Goal: Transaction & Acquisition: Subscribe to service/newsletter

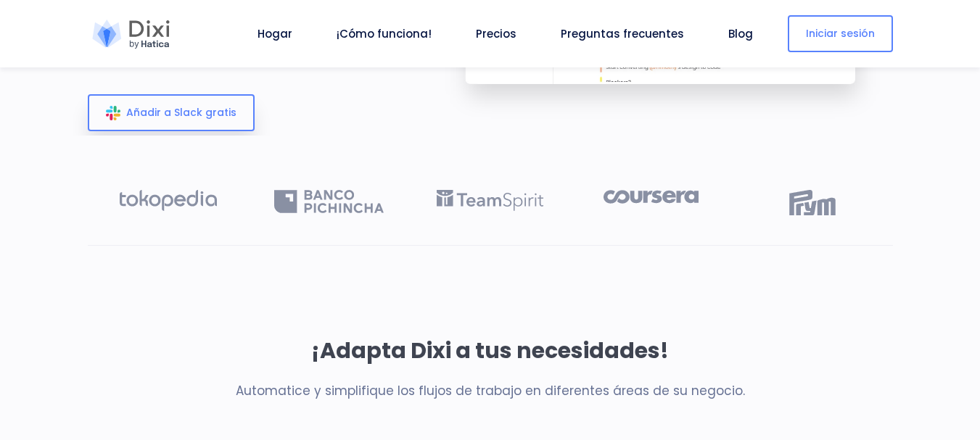
scroll to position [273, 0]
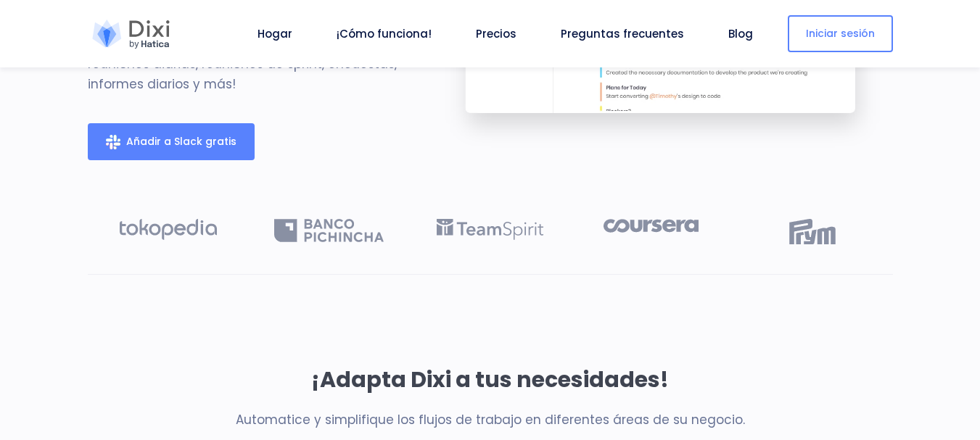
click at [184, 149] on font "Añadir [PERSON_NAME] gratis" at bounding box center [181, 141] width 110 height 15
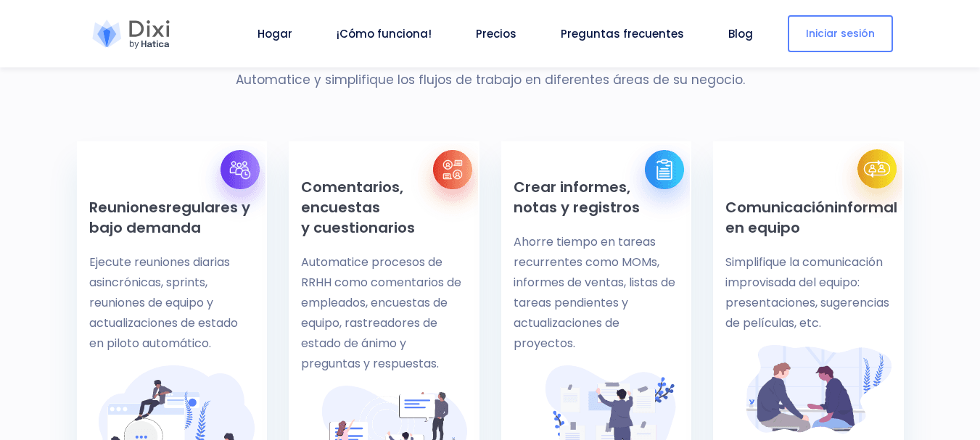
scroll to position [535, 0]
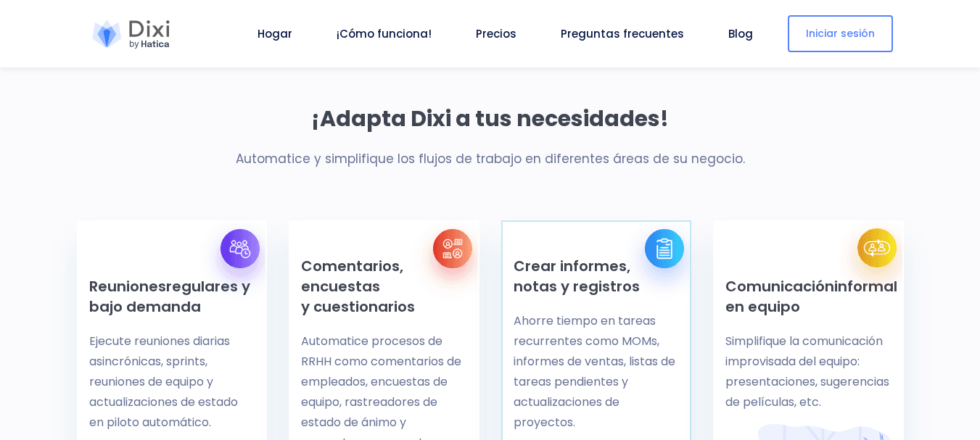
click at [543, 382] on font "Ahorre tiempo en tareas recurrentes como MOMs, informes de ventas, listas de ta…" at bounding box center [595, 372] width 162 height 118
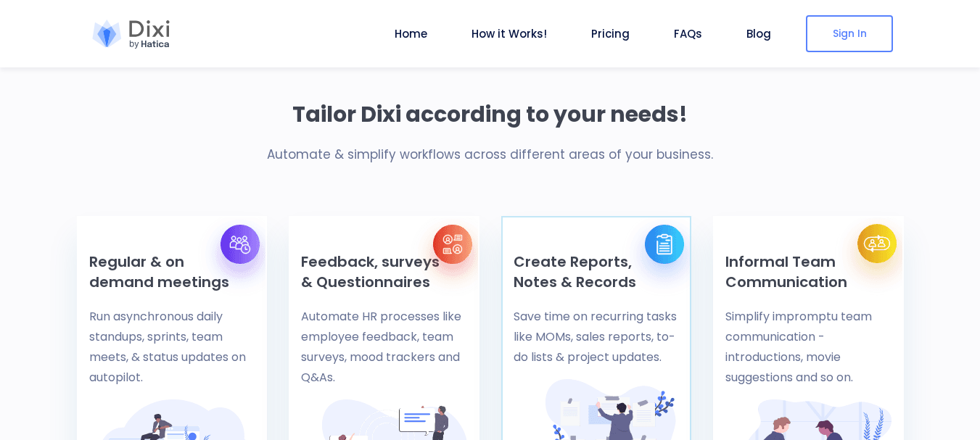
scroll to position [494, 0]
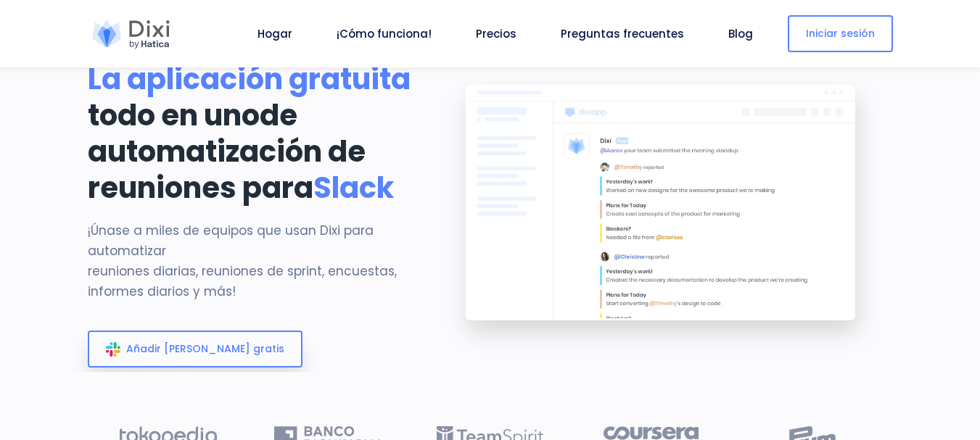
scroll to position [77, 0]
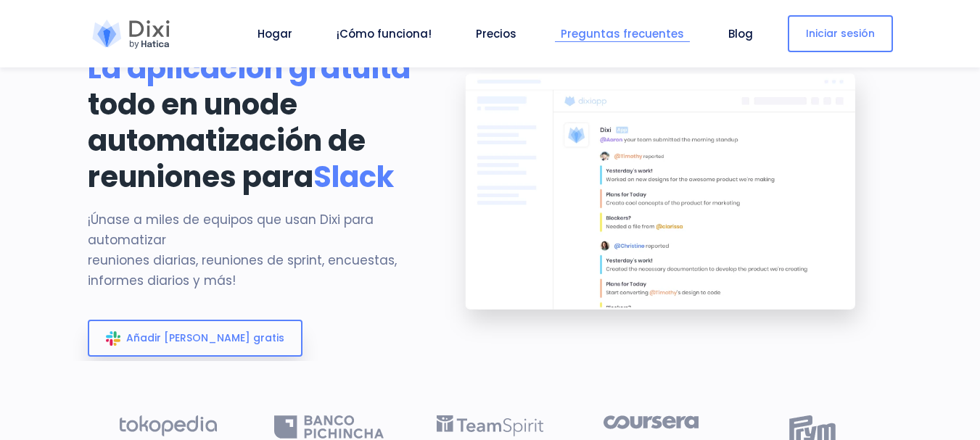
click at [643, 26] on font "Preguntas frecuentes" at bounding box center [622, 33] width 123 height 15
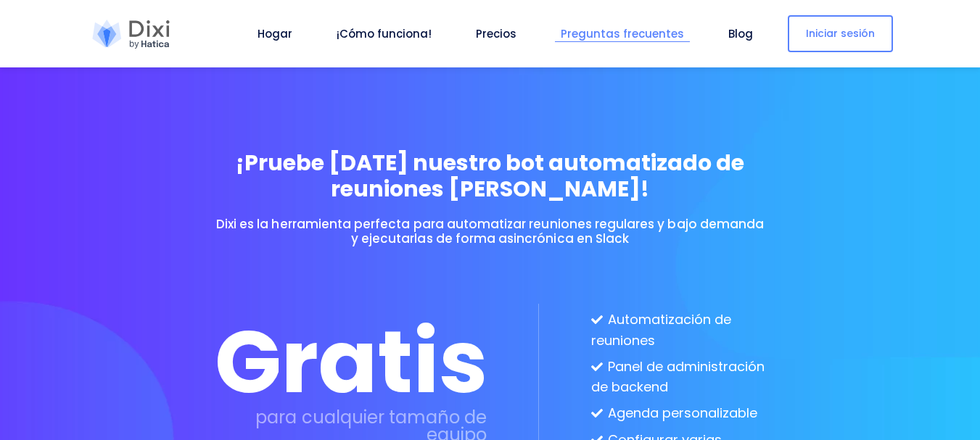
scroll to position [4518, 0]
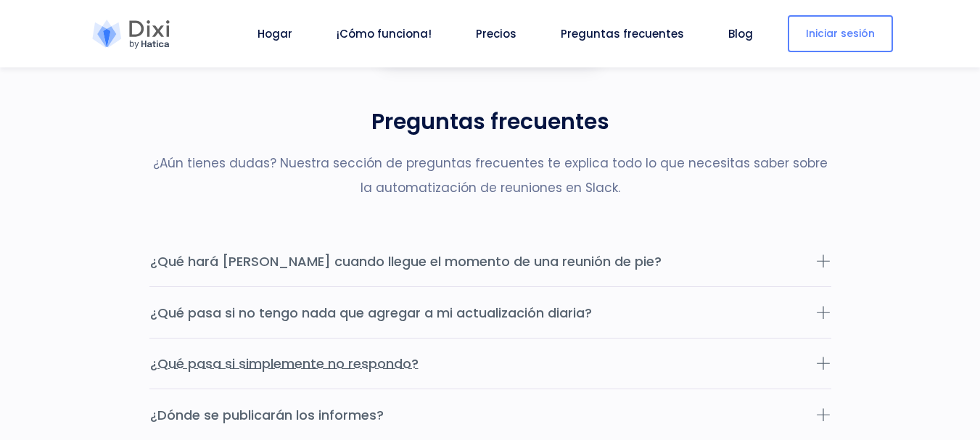
click at [492, 387] on button "¿Qué pasa si simplemente no respondo?" at bounding box center [490, 364] width 682 height 51
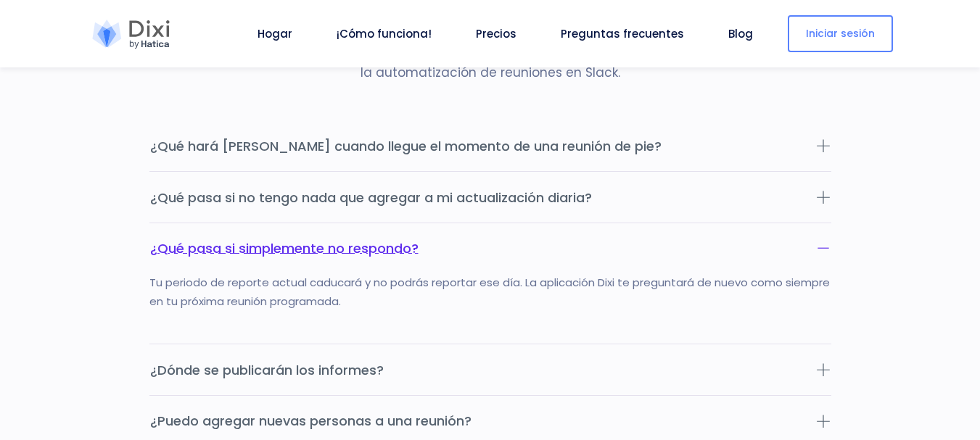
scroll to position [4634, 0]
click at [828, 255] on icon at bounding box center [823, 247] width 15 height 15
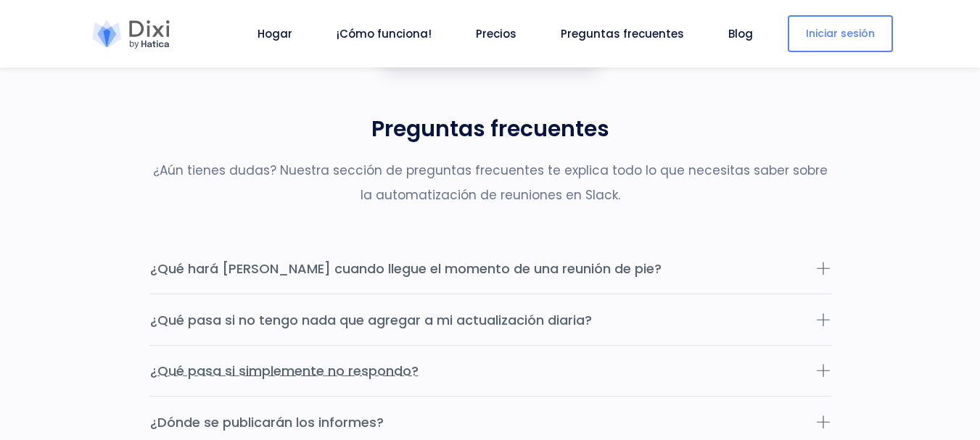
scroll to position [4518, 0]
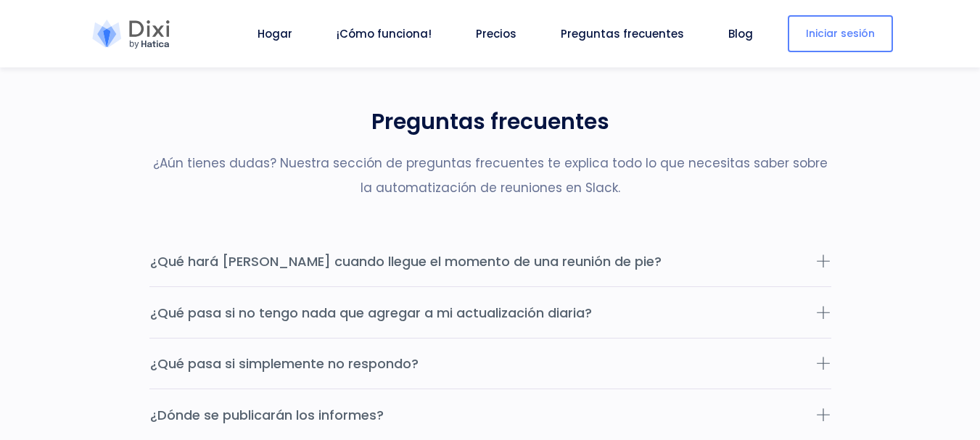
click at [516, 41] on font "Añadir a Slack gratis" at bounding box center [500, 33] width 158 height 15
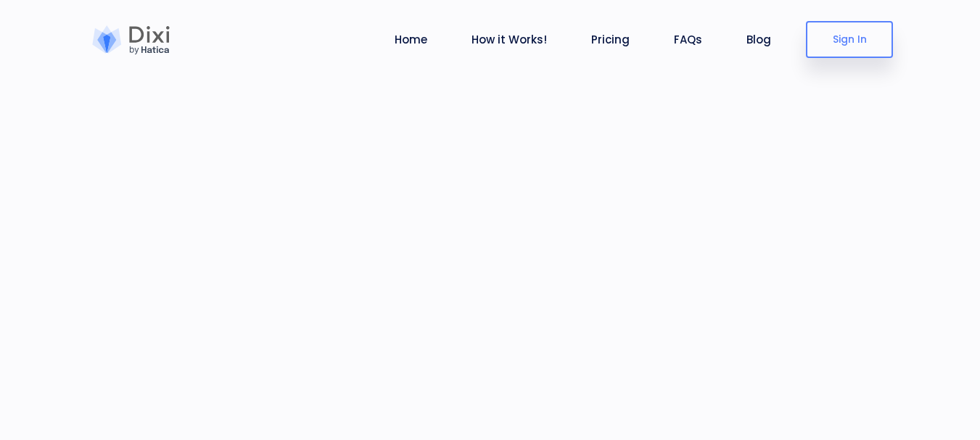
scroll to position [4322, 0]
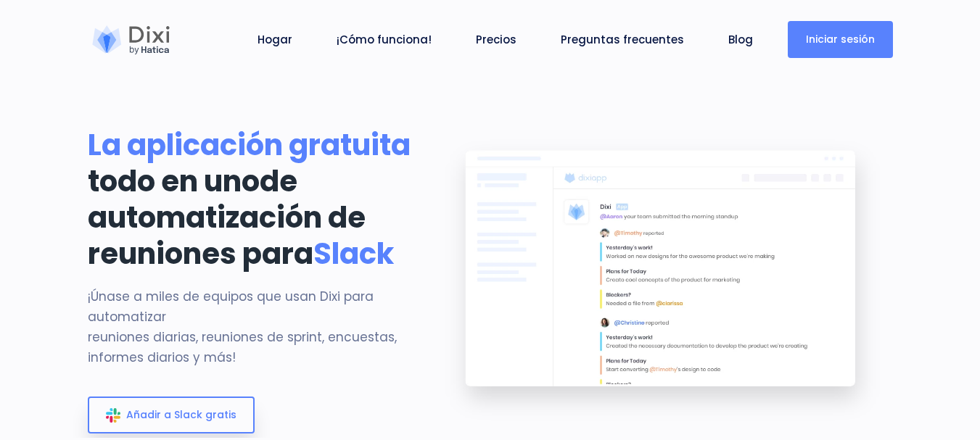
click at [829, 52] on link "Iniciar sesión" at bounding box center [840, 39] width 105 height 37
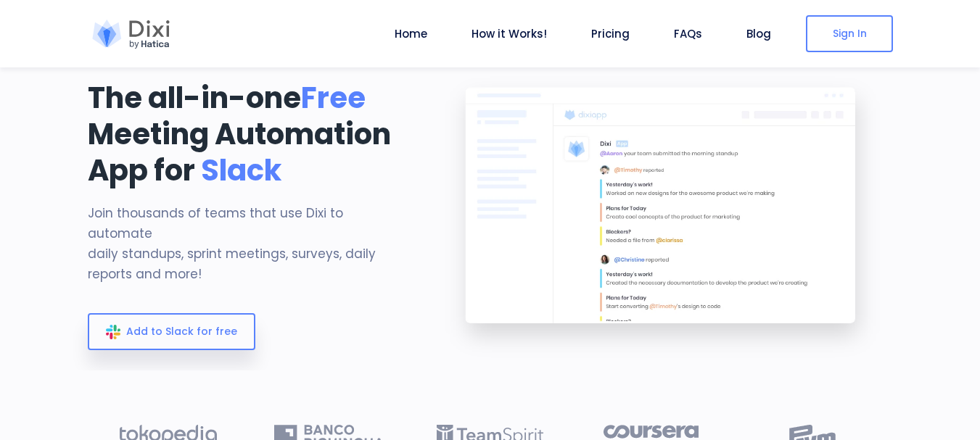
scroll to position [84, 0]
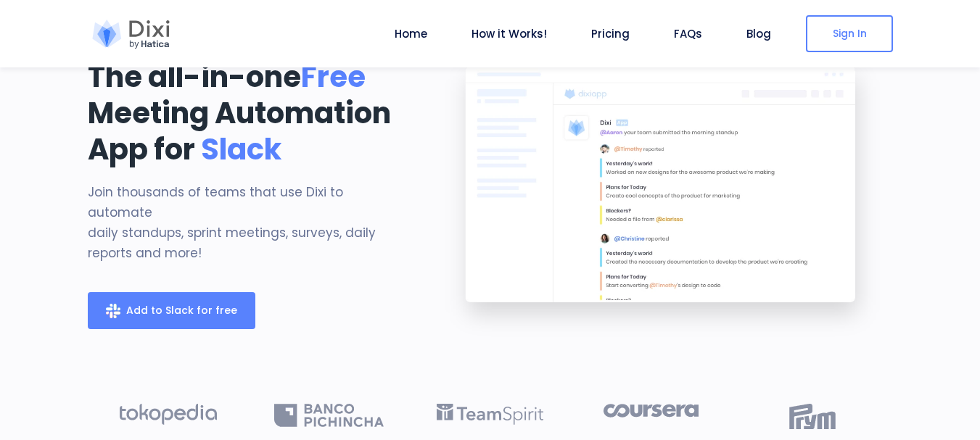
click at [212, 311] on link "Add to Slack for free" at bounding box center [172, 310] width 168 height 37
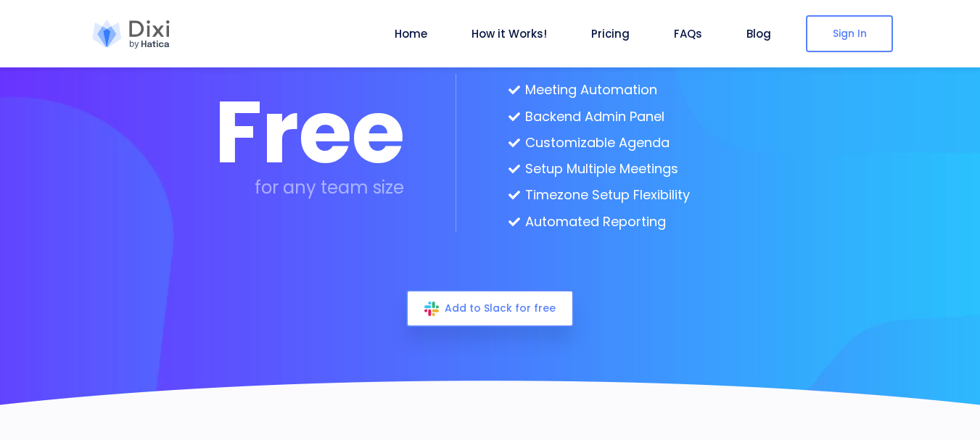
scroll to position [4084, 0]
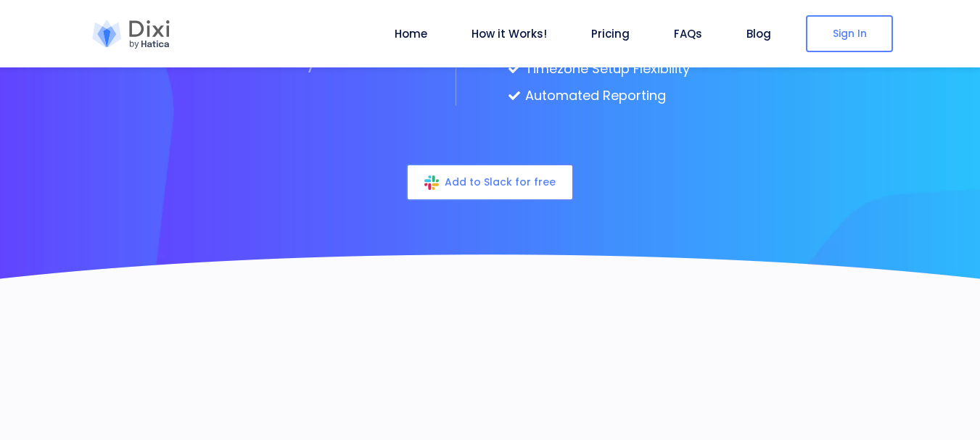
click at [528, 177] on span "Add to Slack for free" at bounding box center [500, 182] width 111 height 15
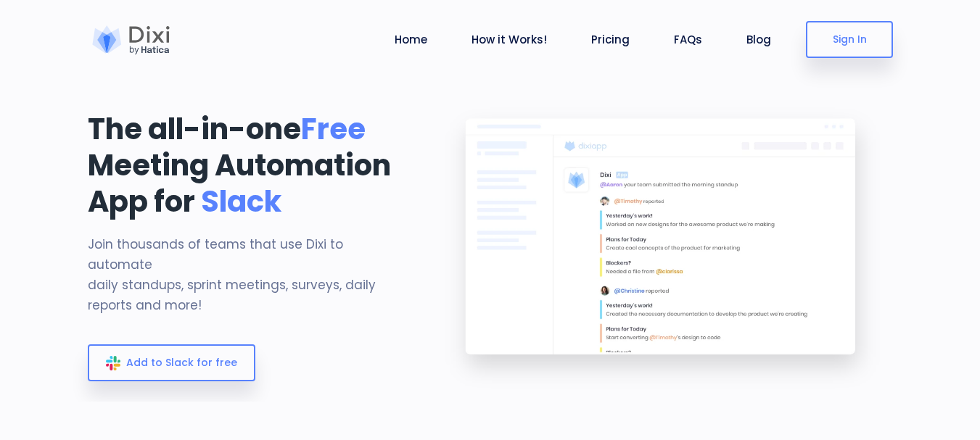
scroll to position [0, 0]
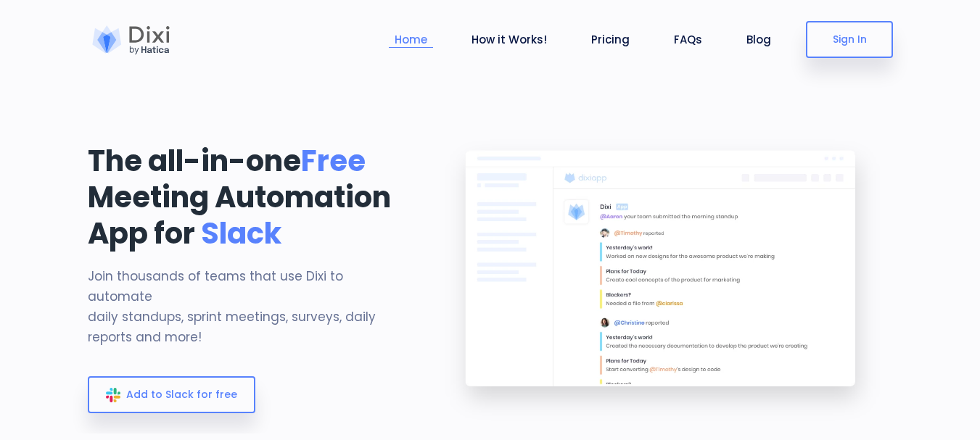
click at [405, 49] on li "Home" at bounding box center [411, 39] width 44 height 67
click at [417, 39] on link "Home" at bounding box center [411, 39] width 44 height 17
click at [598, 308] on img at bounding box center [662, 280] width 461 height 307
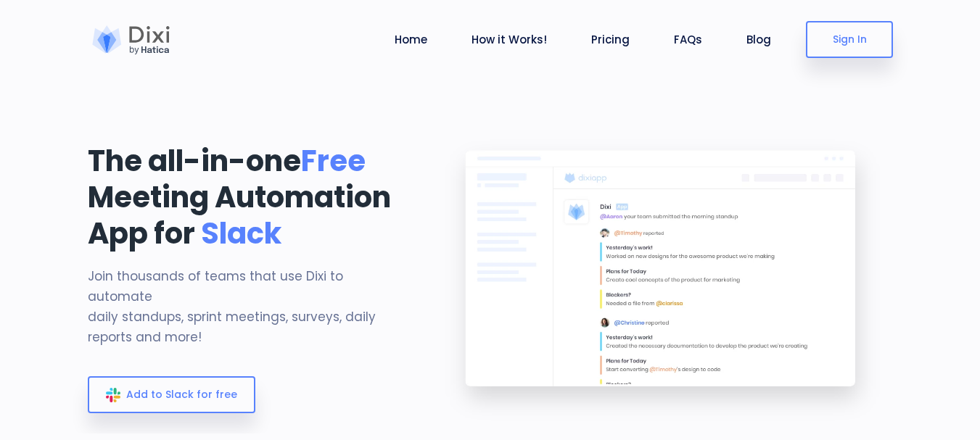
click at [598, 308] on img at bounding box center [662, 280] width 461 height 307
drag, startPoint x: 598, startPoint y: 308, endPoint x: 491, endPoint y: 301, distance: 106.9
click at [491, 301] on img at bounding box center [662, 280] width 461 height 307
click at [424, 46] on link "Home" at bounding box center [411, 39] width 44 height 17
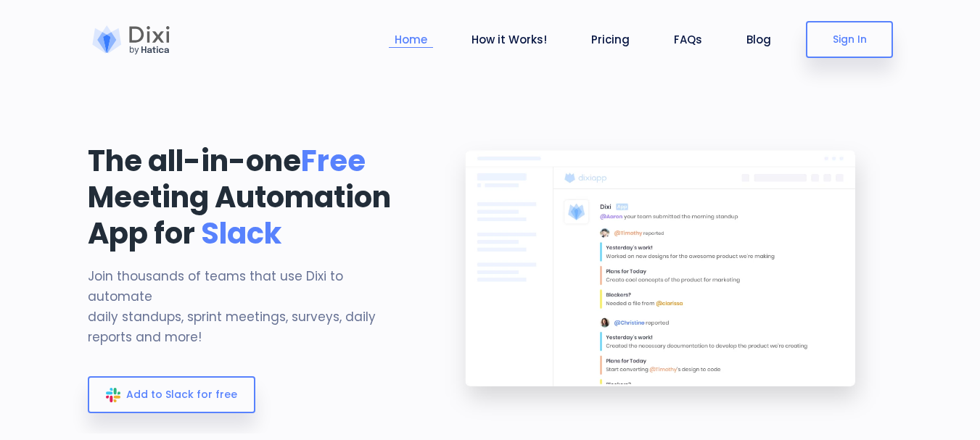
click at [424, 46] on link "Home" at bounding box center [411, 39] width 44 height 17
click at [754, 35] on link "Blog" at bounding box center [759, 39] width 36 height 17
click at [401, 45] on link "Home" at bounding box center [411, 39] width 44 height 17
click at [412, 30] on li "Home" at bounding box center [411, 39] width 44 height 67
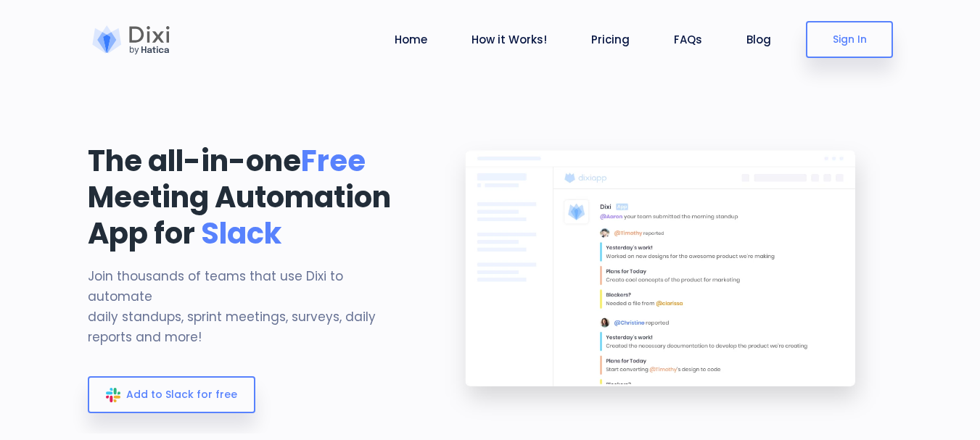
click at [612, 265] on img at bounding box center [662, 280] width 461 height 307
